Goal: Check status: Check status

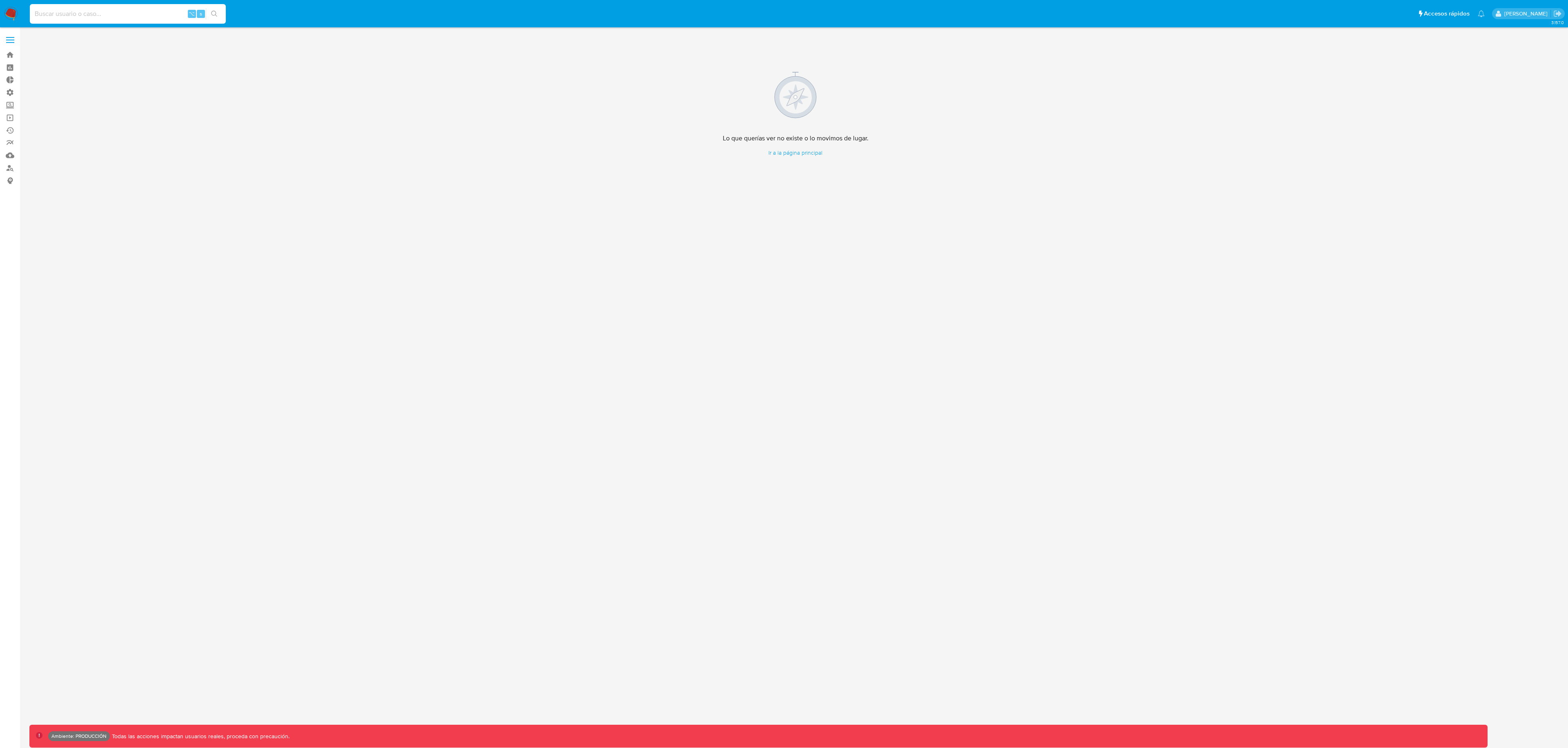
click at [57, 10] on input at bounding box center [128, 13] width 196 height 10
paste input "ItwlAMkbZTZHUQVuT5gtKd0C"
type input "ItwlAMkbZTZHUQVuT5gtKd0C"
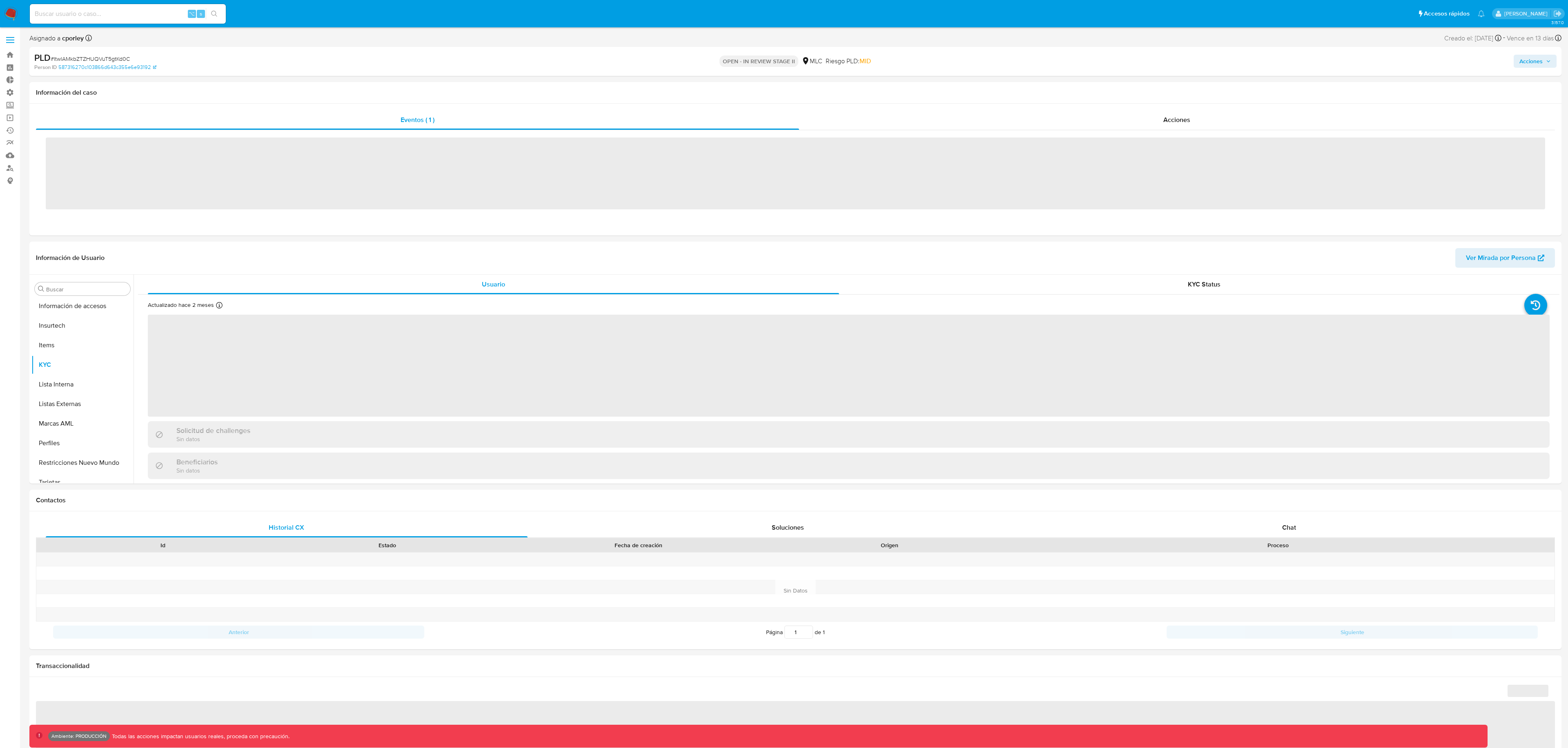
scroll to position [345, 0]
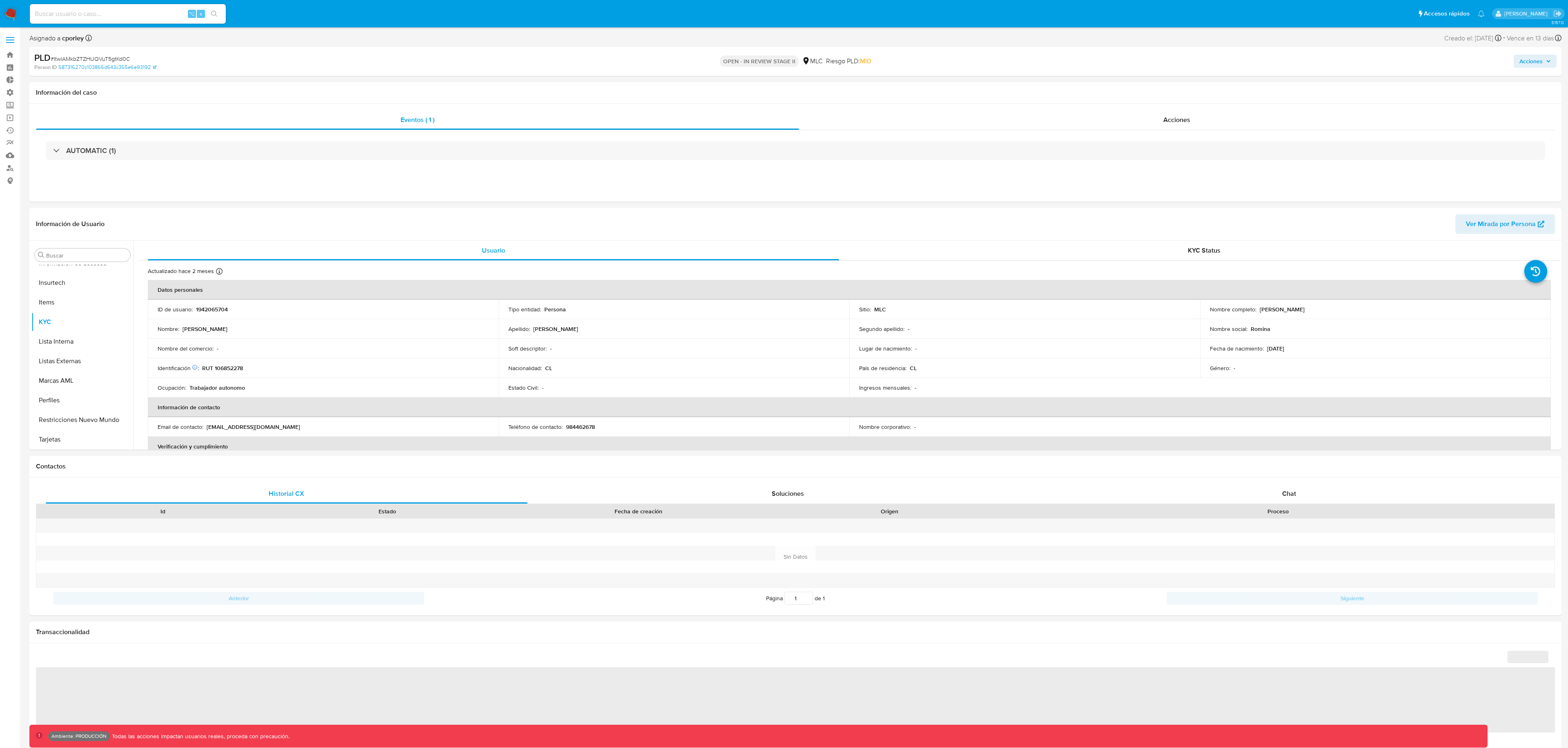
select select "10"
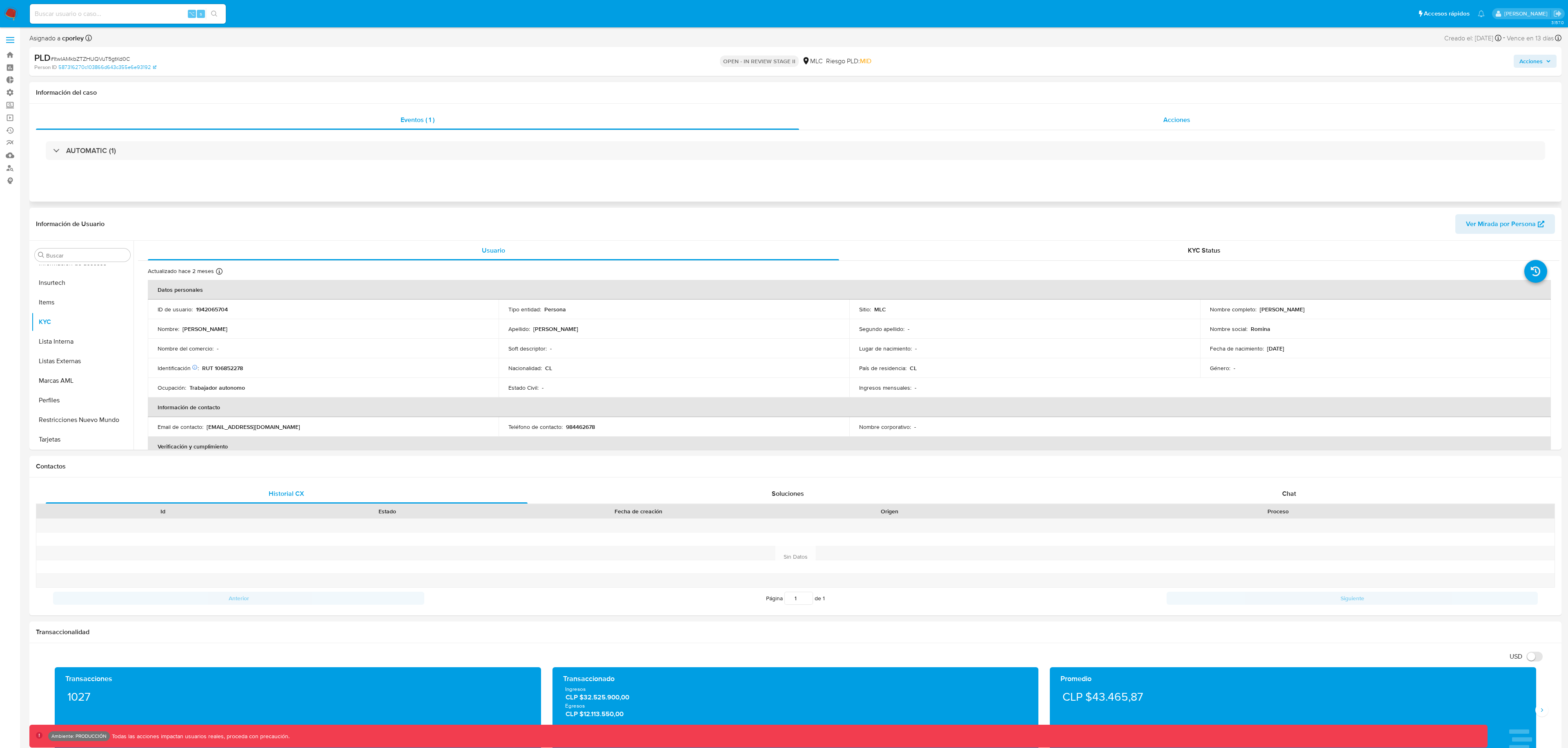
click at [1003, 127] on div "Acciones" at bounding box center [1177, 120] width 756 height 19
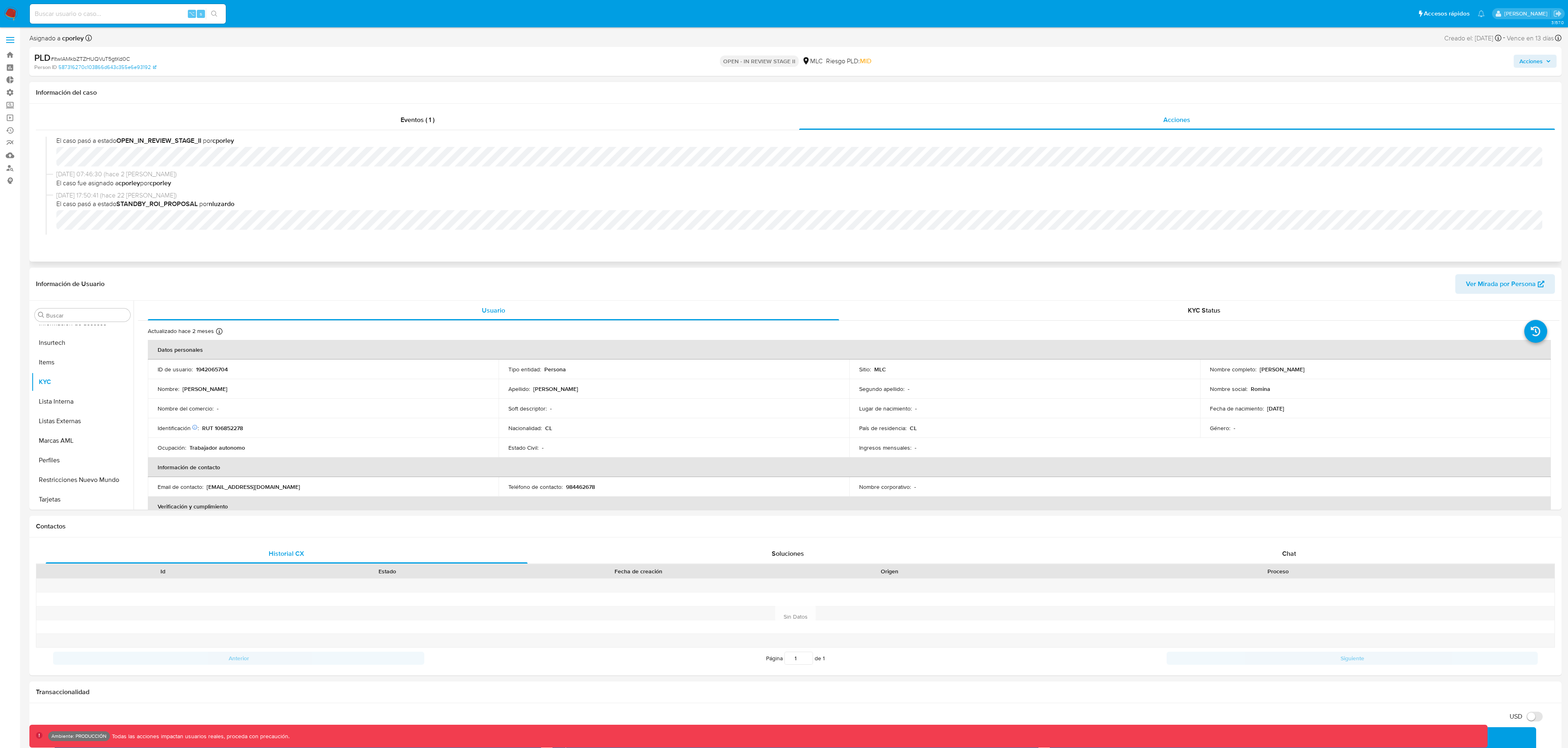
scroll to position [141, 0]
click at [452, 123] on div "Eventos ( 1 )" at bounding box center [417, 120] width 763 height 19
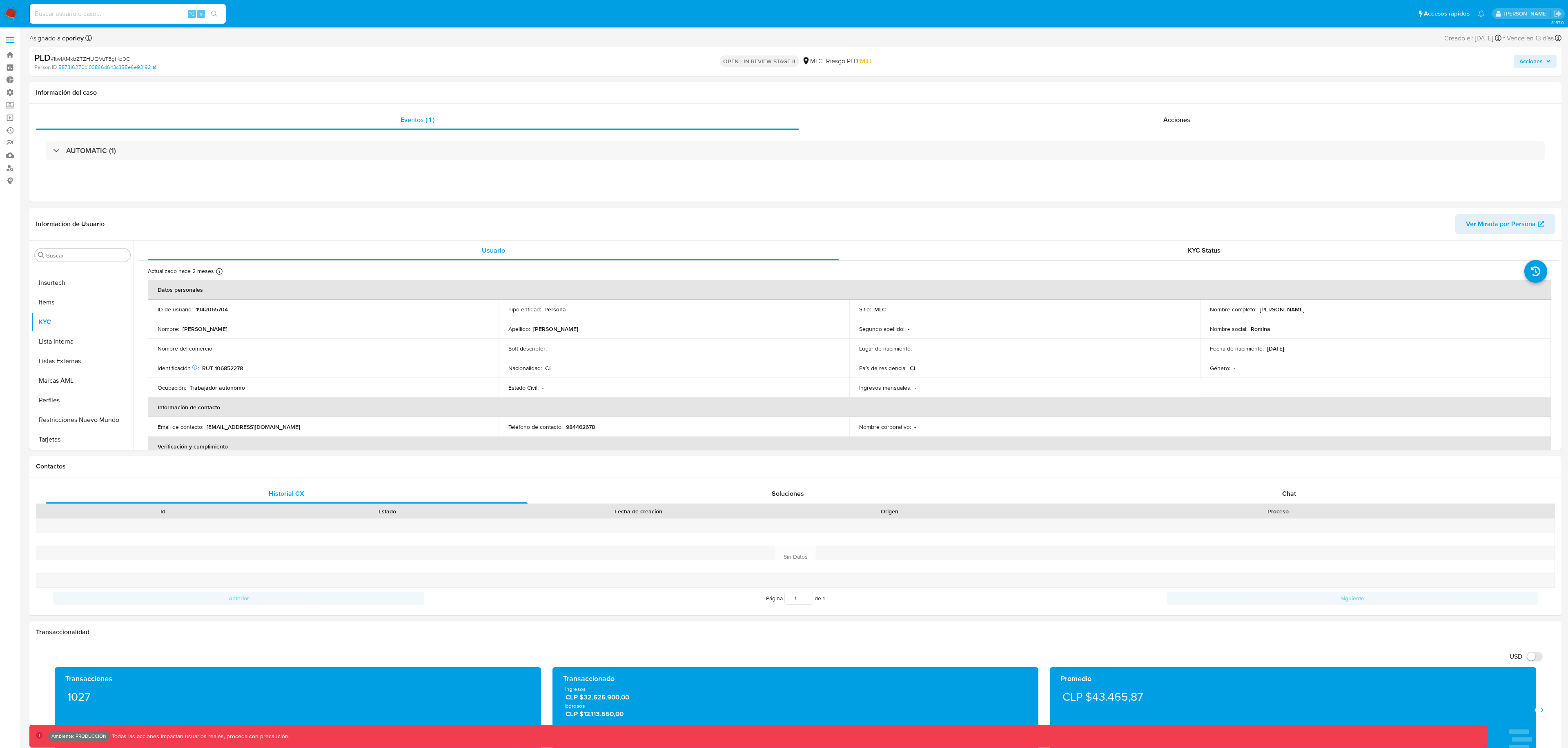
click at [1524, 66] on span "Acciones" at bounding box center [1531, 61] width 23 height 13
click at [1035, 52] on div "OPEN - IN REVIEW STAGE II MLC Riesgo PLD: MID" at bounding box center [795, 62] width 505 height 19
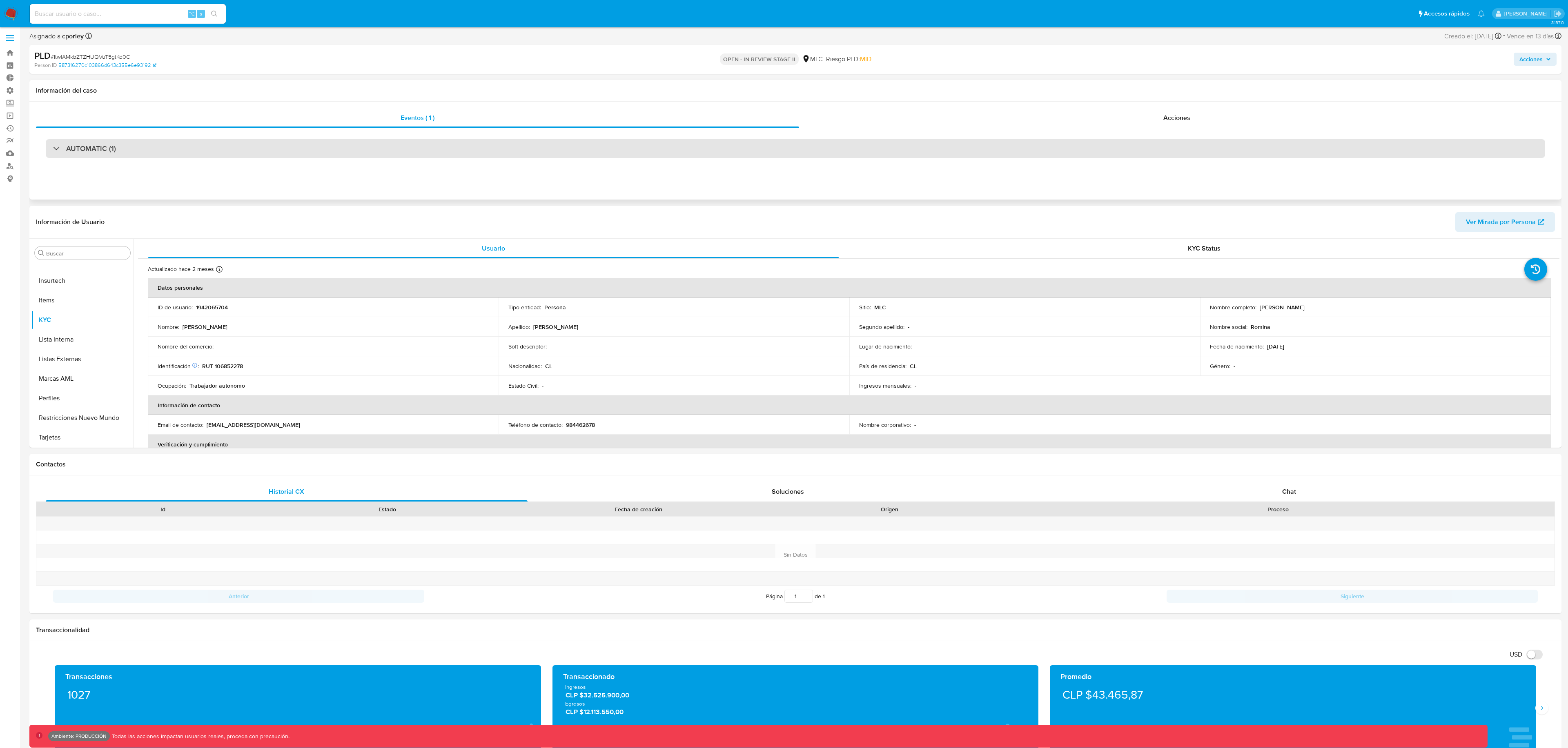
scroll to position [2, 0]
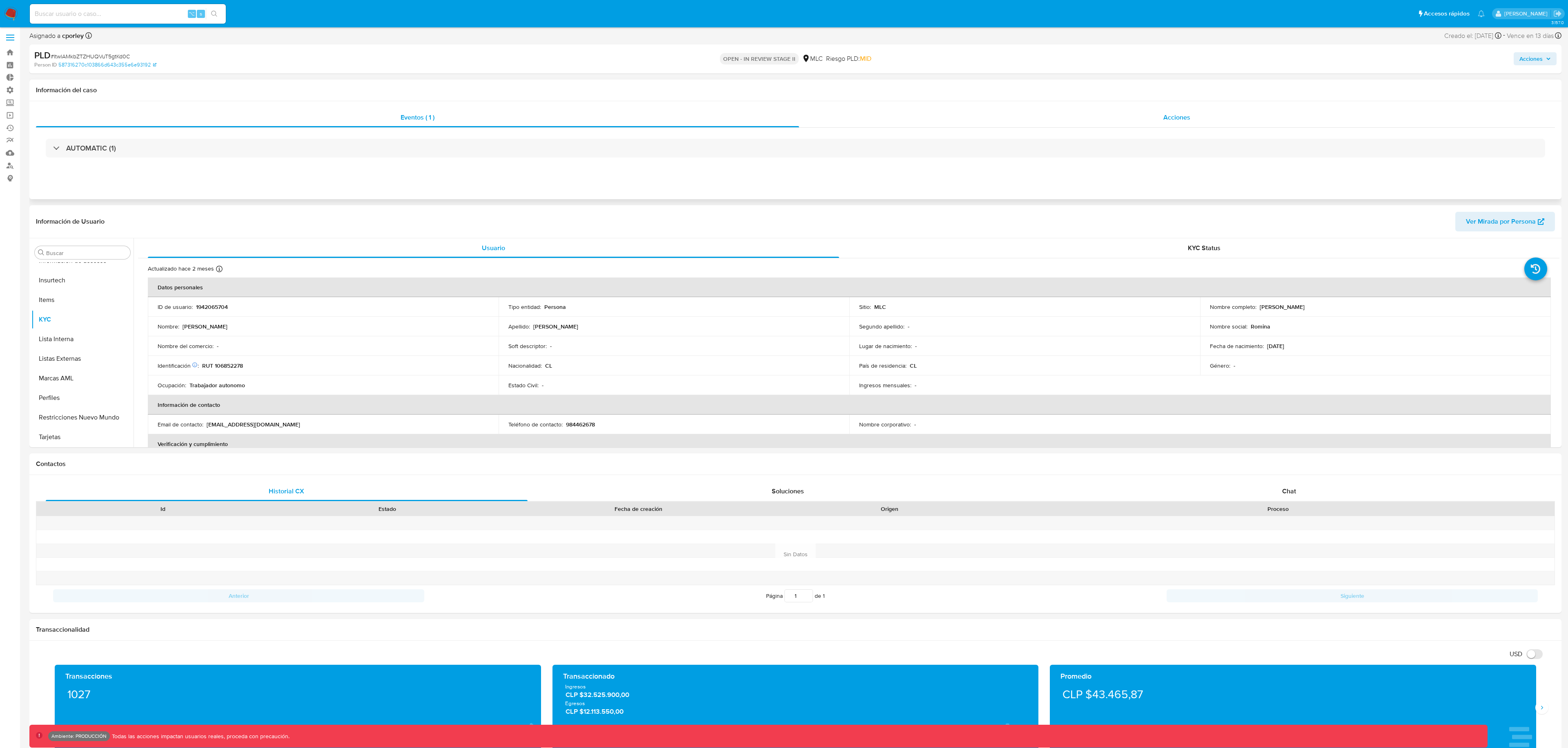
click at [970, 120] on div "Acciones" at bounding box center [1177, 118] width 756 height 19
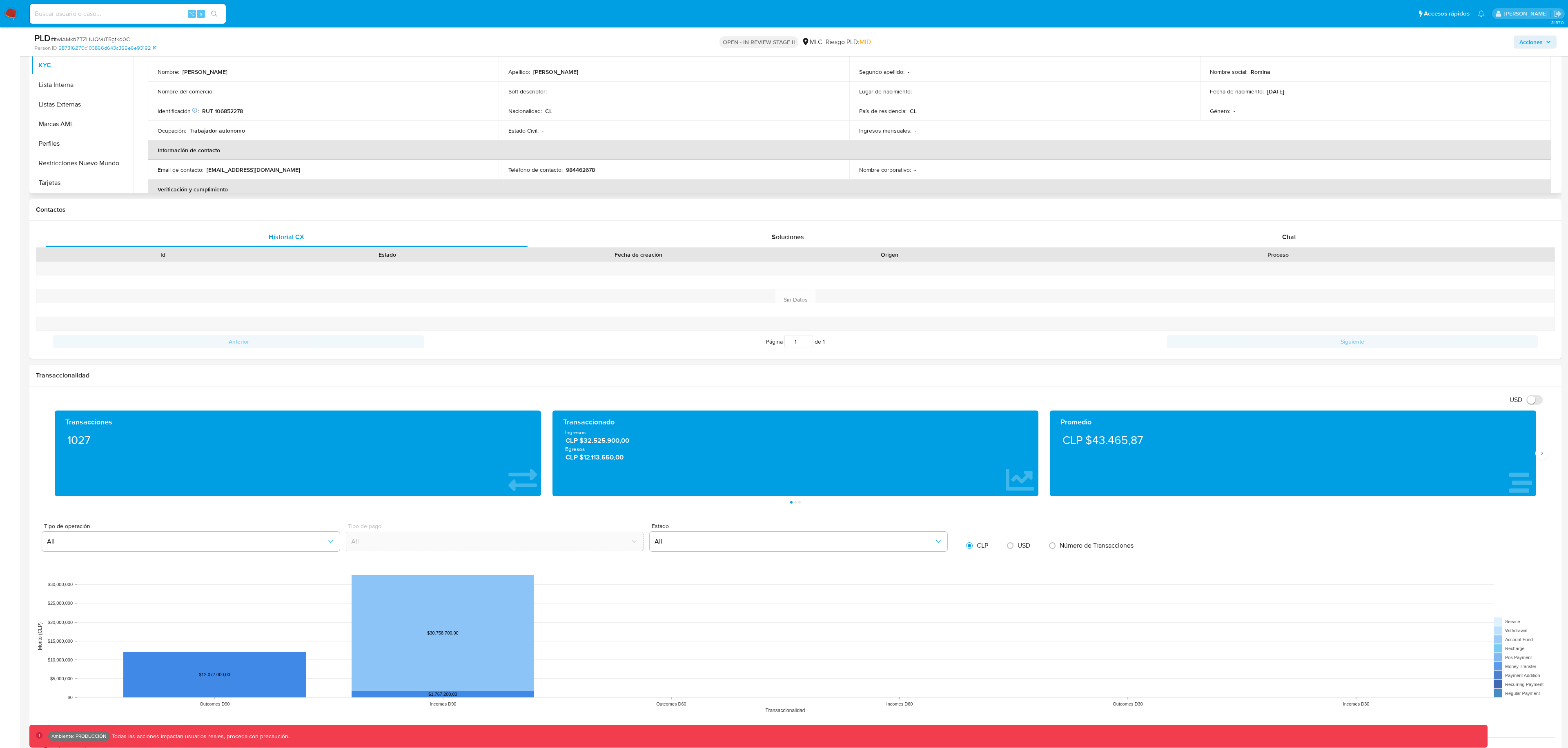
scroll to position [0, 0]
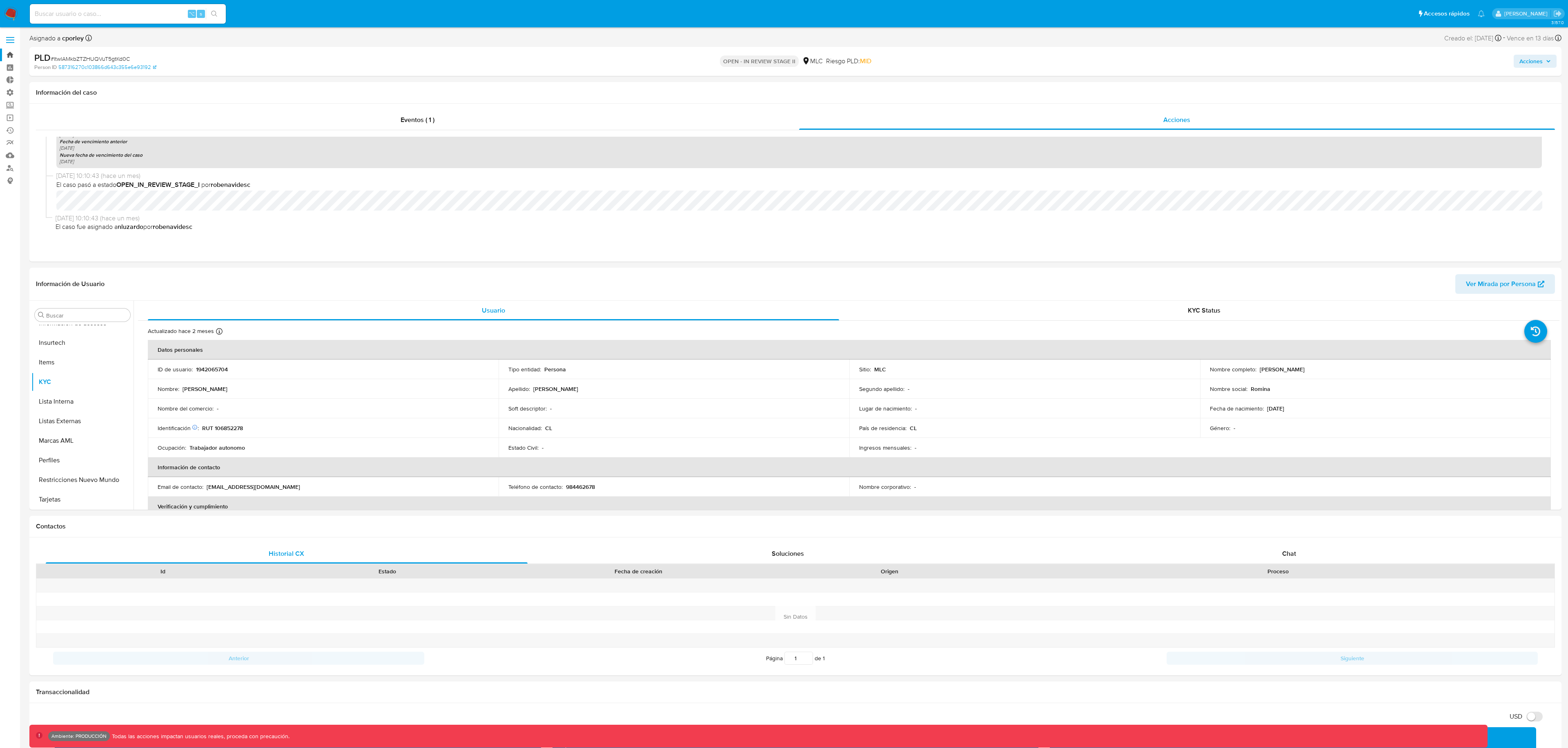
click at [15, 56] on link "Bandeja" at bounding box center [48, 54] width 97 height 13
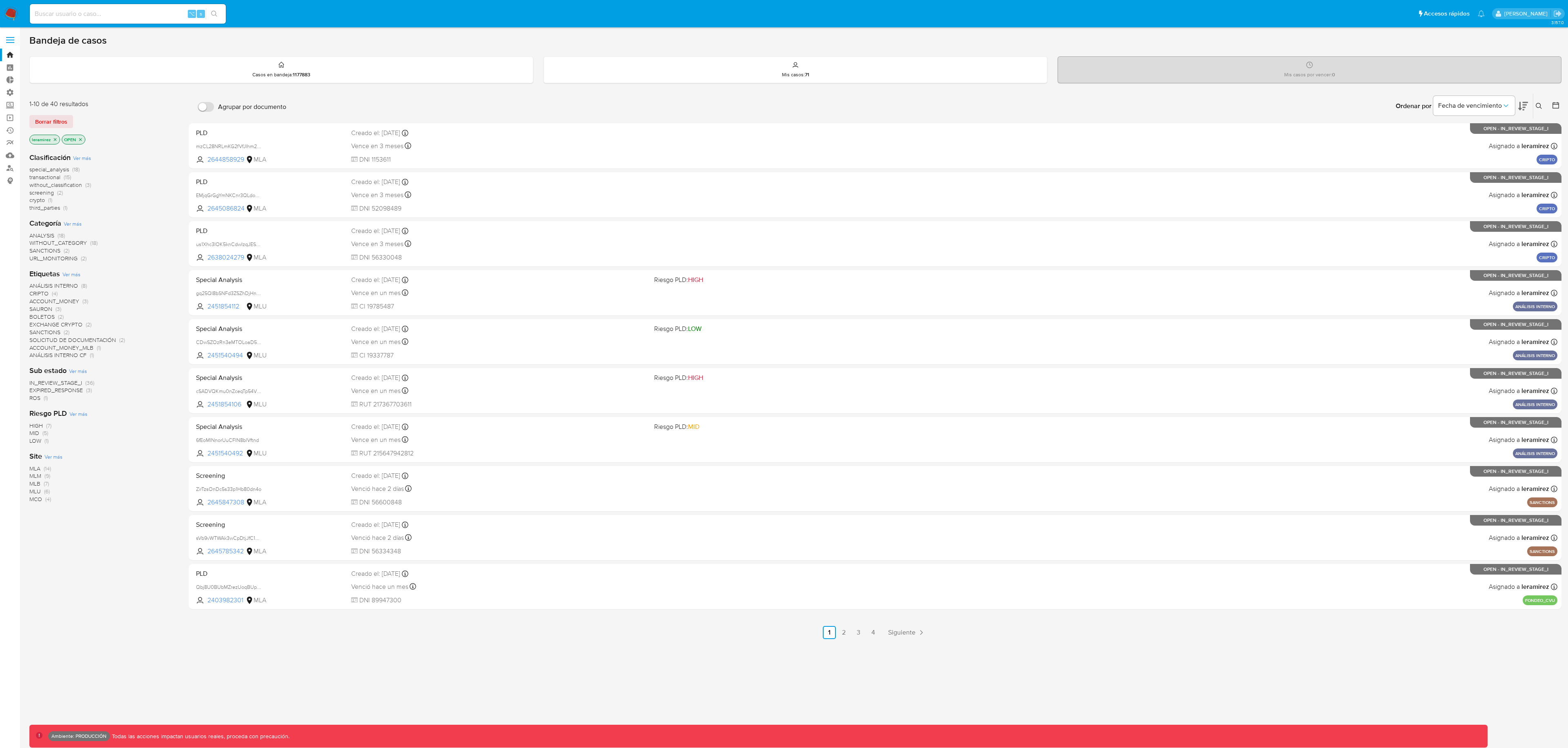
click at [1537, 105] on icon at bounding box center [1539, 106] width 7 height 7
click at [1470, 136] on input at bounding box center [1471, 137] width 138 height 10
type input "ItwlAMkbZTZHUQVuT5gtKd0C"
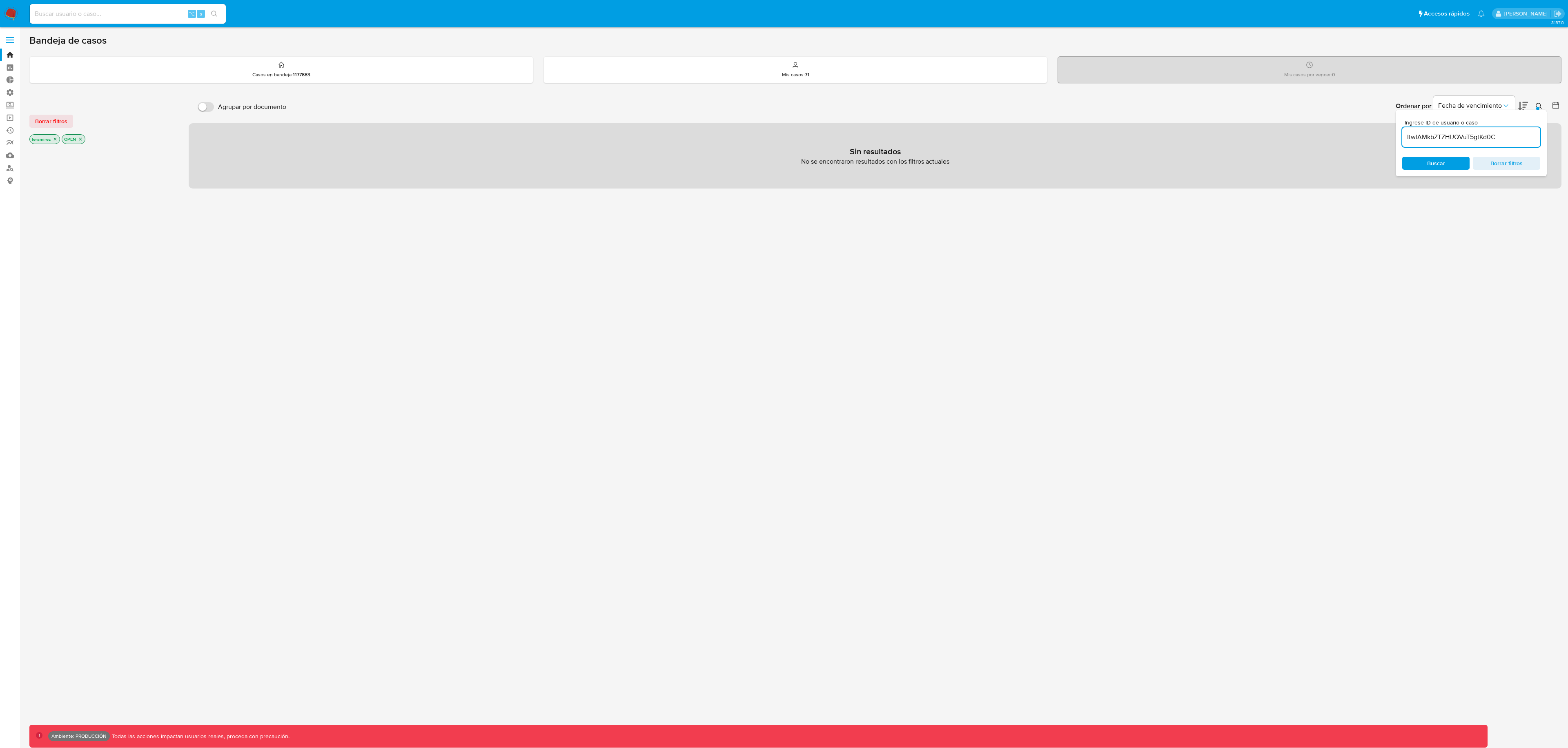
click at [80, 140] on icon "close-filter" at bounding box center [81, 139] width 5 height 5
click at [56, 139] on icon "close-filter" at bounding box center [55, 139] width 5 height 5
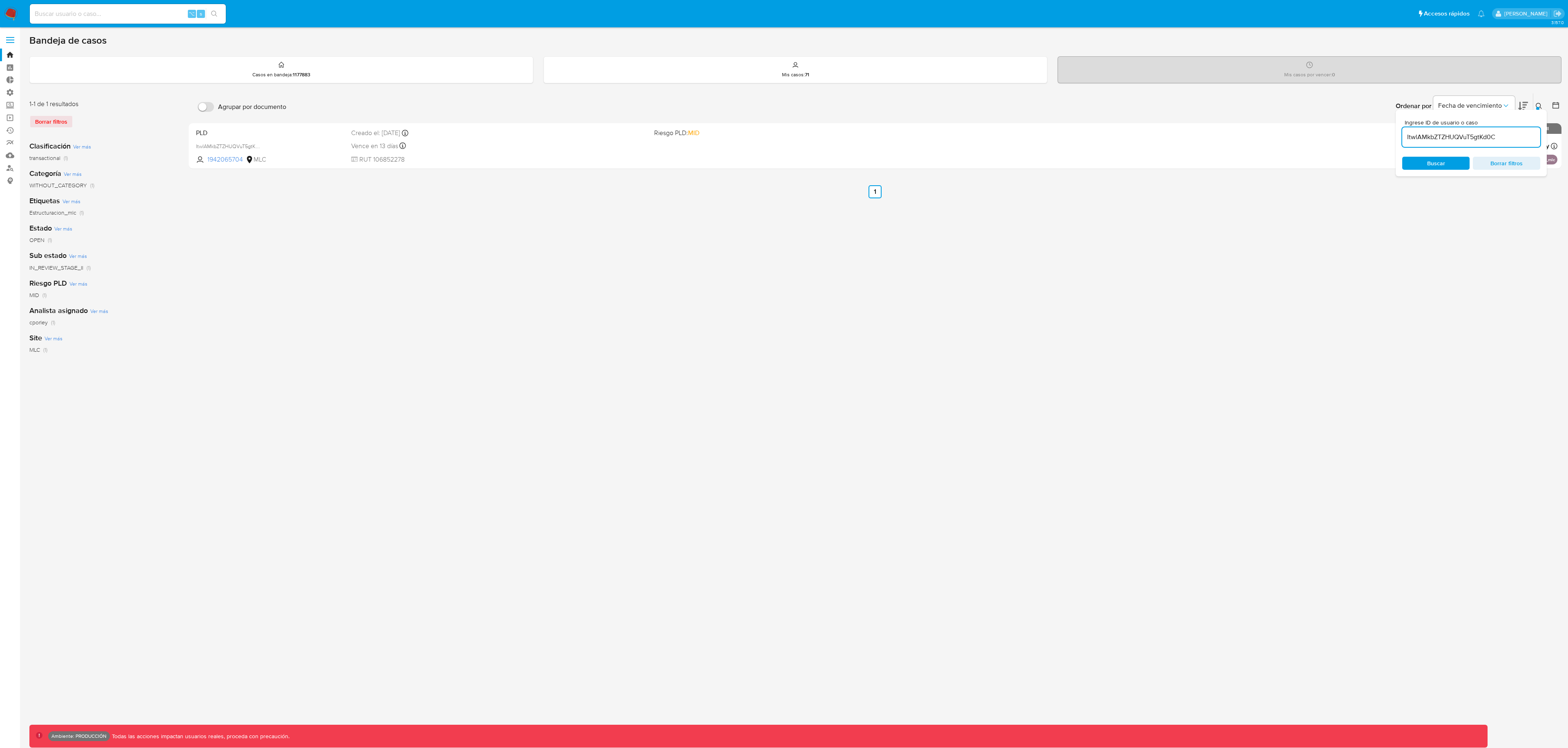
click at [407, 265] on div "Agrupar por documento Ordenar por [PERSON_NAME] de vencimiento No es posible or…" at bounding box center [875, 272] width 1373 height 359
click at [1539, 107] on div at bounding box center [1537, 108] width 3 height 3
